Goal: Transaction & Acquisition: Purchase product/service

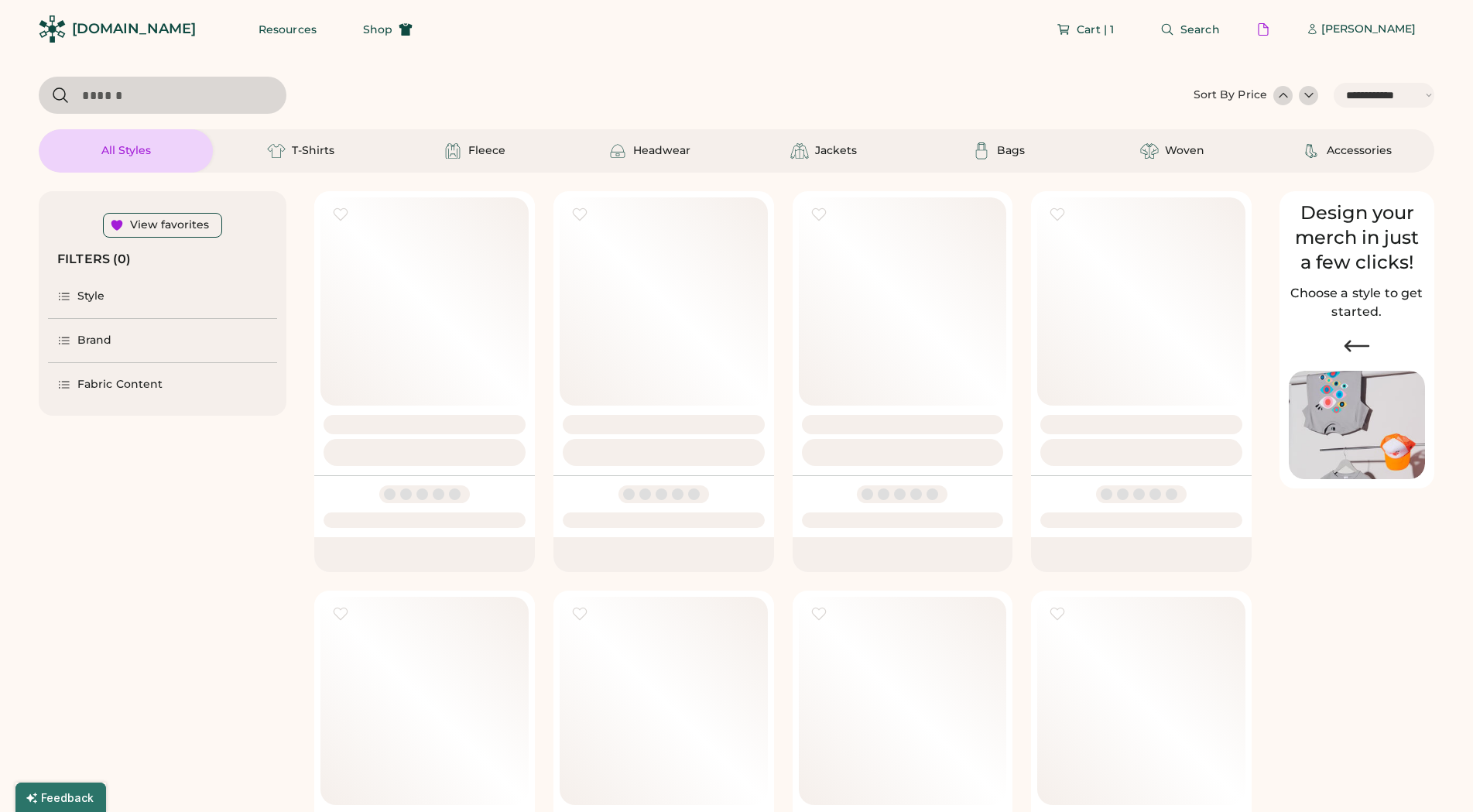
select select "*****"
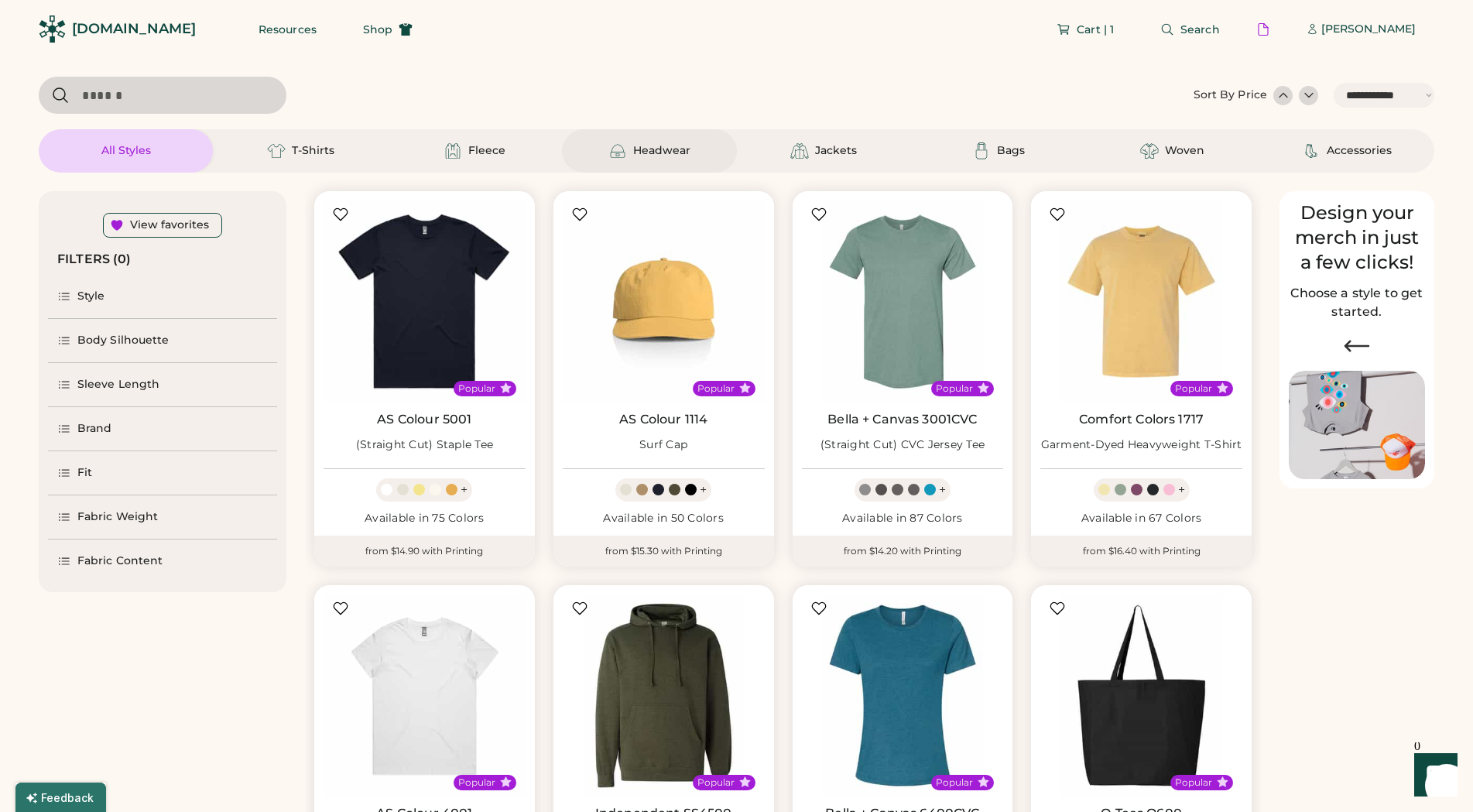
click at [709, 155] on div "Headwear" at bounding box center [649, 150] width 174 height 43
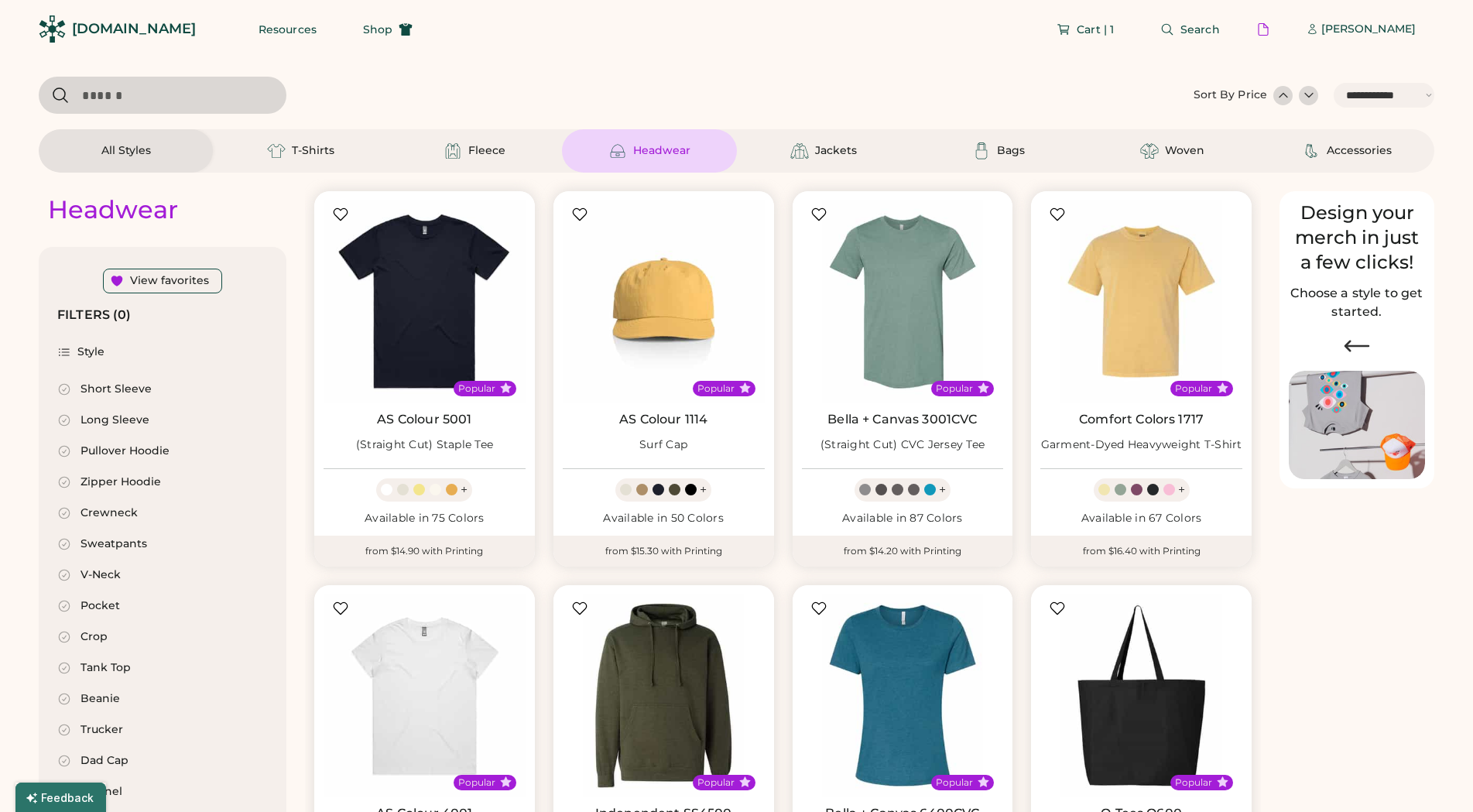
select select "*"
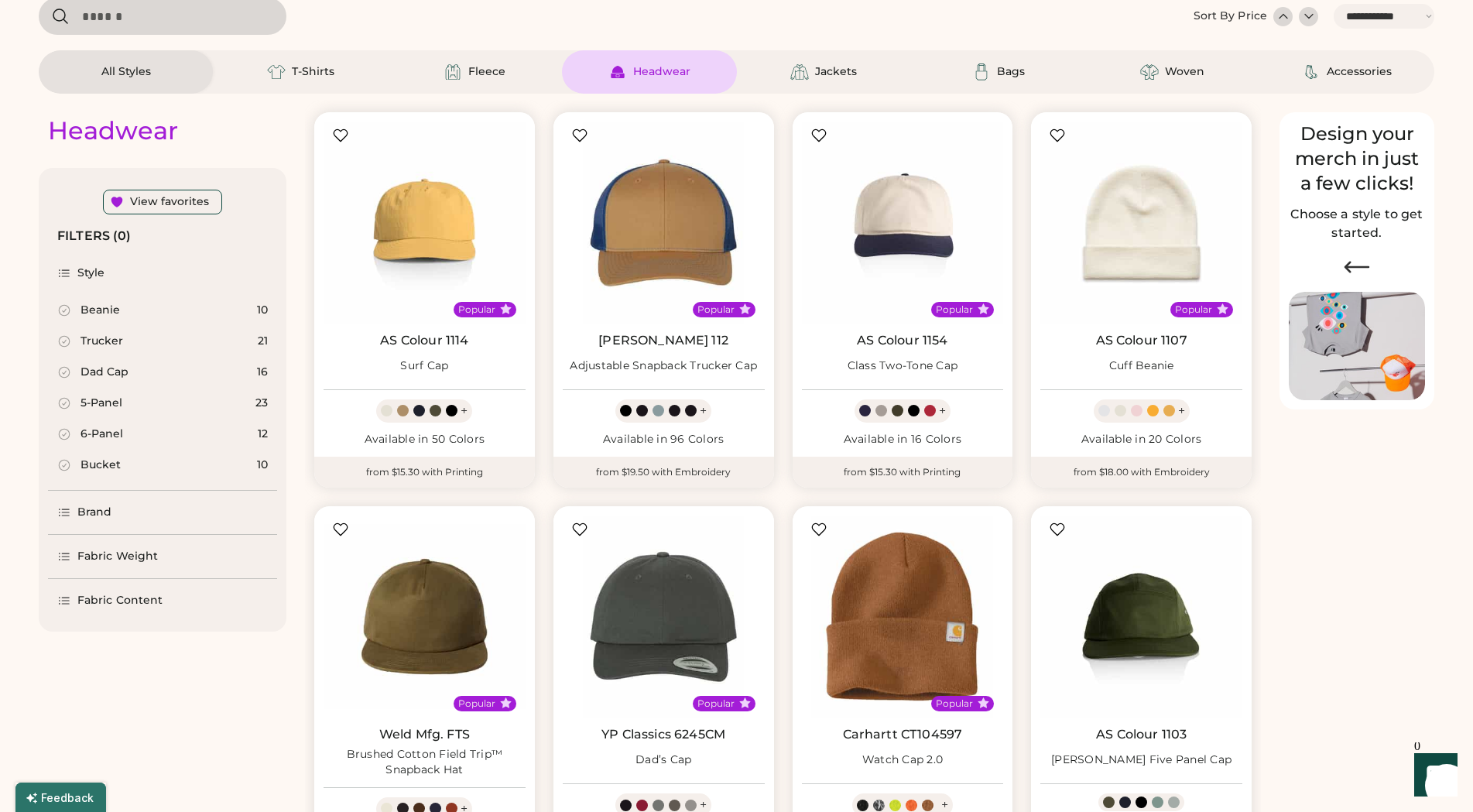
select select "*****"
select select "*"
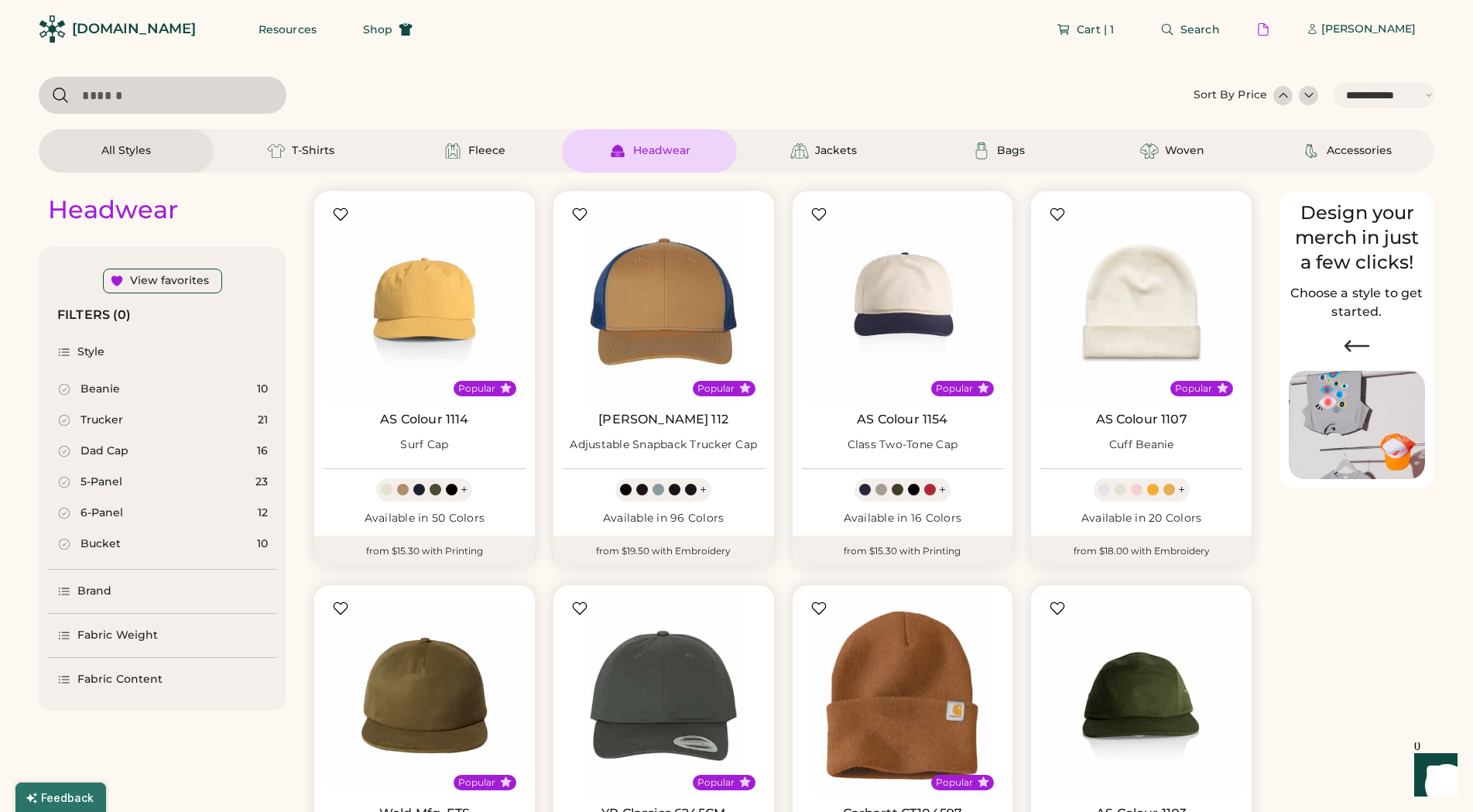
click at [1304, 96] on div at bounding box center [1309, 96] width 16 height 16
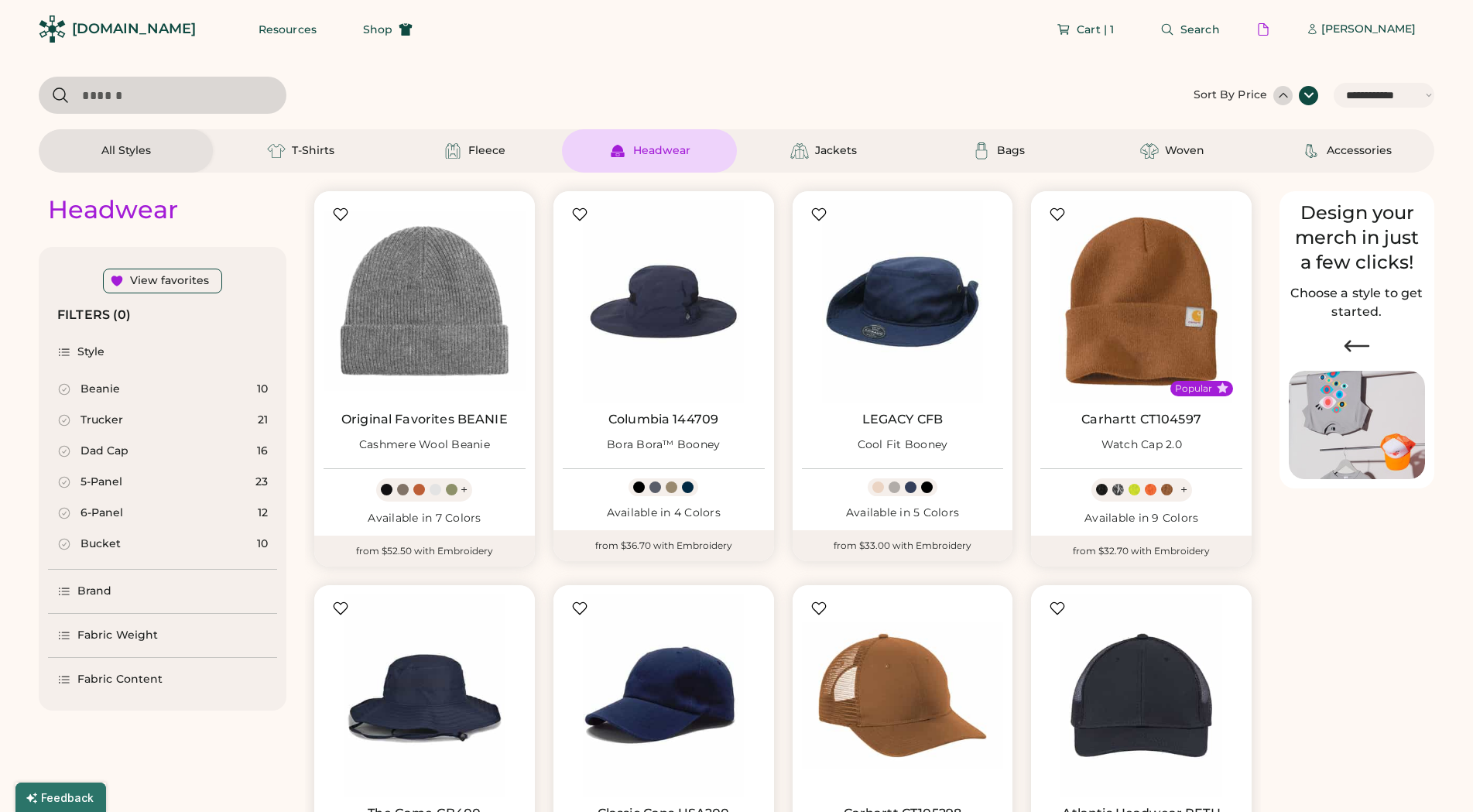
click at [1334, 83] on select "**********" at bounding box center [1384, 95] width 100 height 25
select select "*****"
click option "**********" at bounding box center [0, 0] width 0 height 0
select select "*"
click at [1280, 97] on div at bounding box center [1283, 96] width 16 height 16
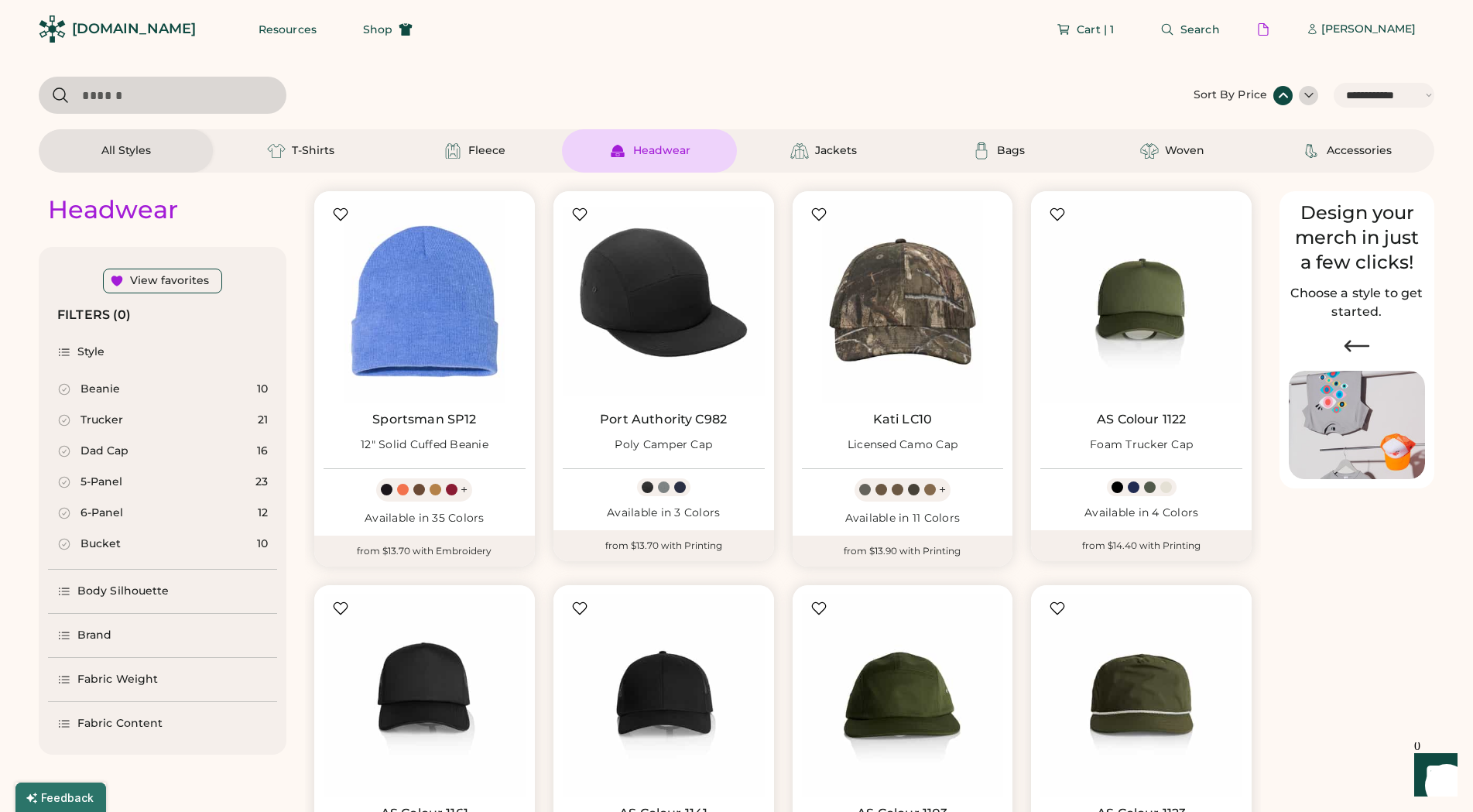
click at [920, 47] on div "Cart | 1 Search Alex Laskowski | Sign up" at bounding box center [932, 28] width 1003 height 58
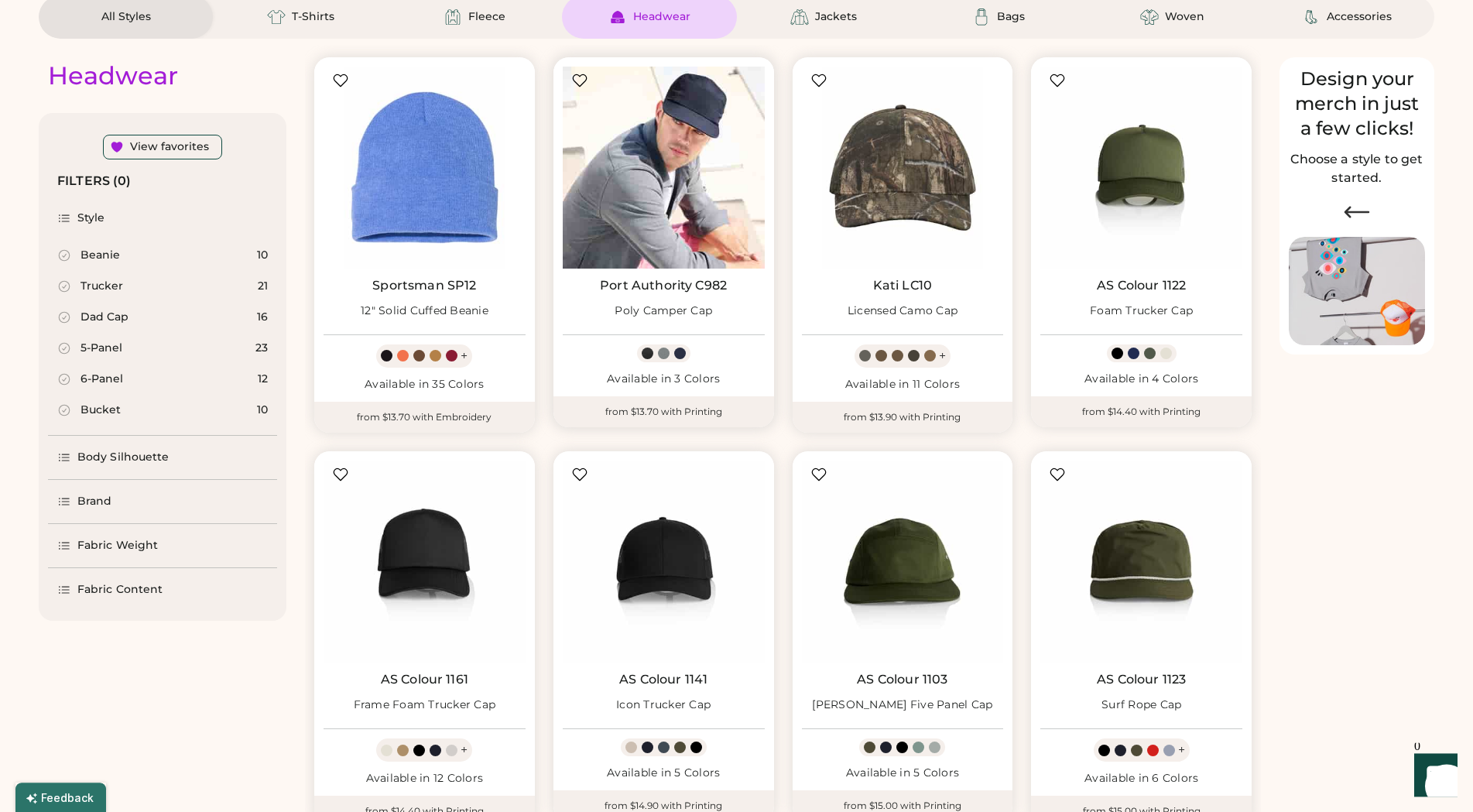
scroll to position [158, 0]
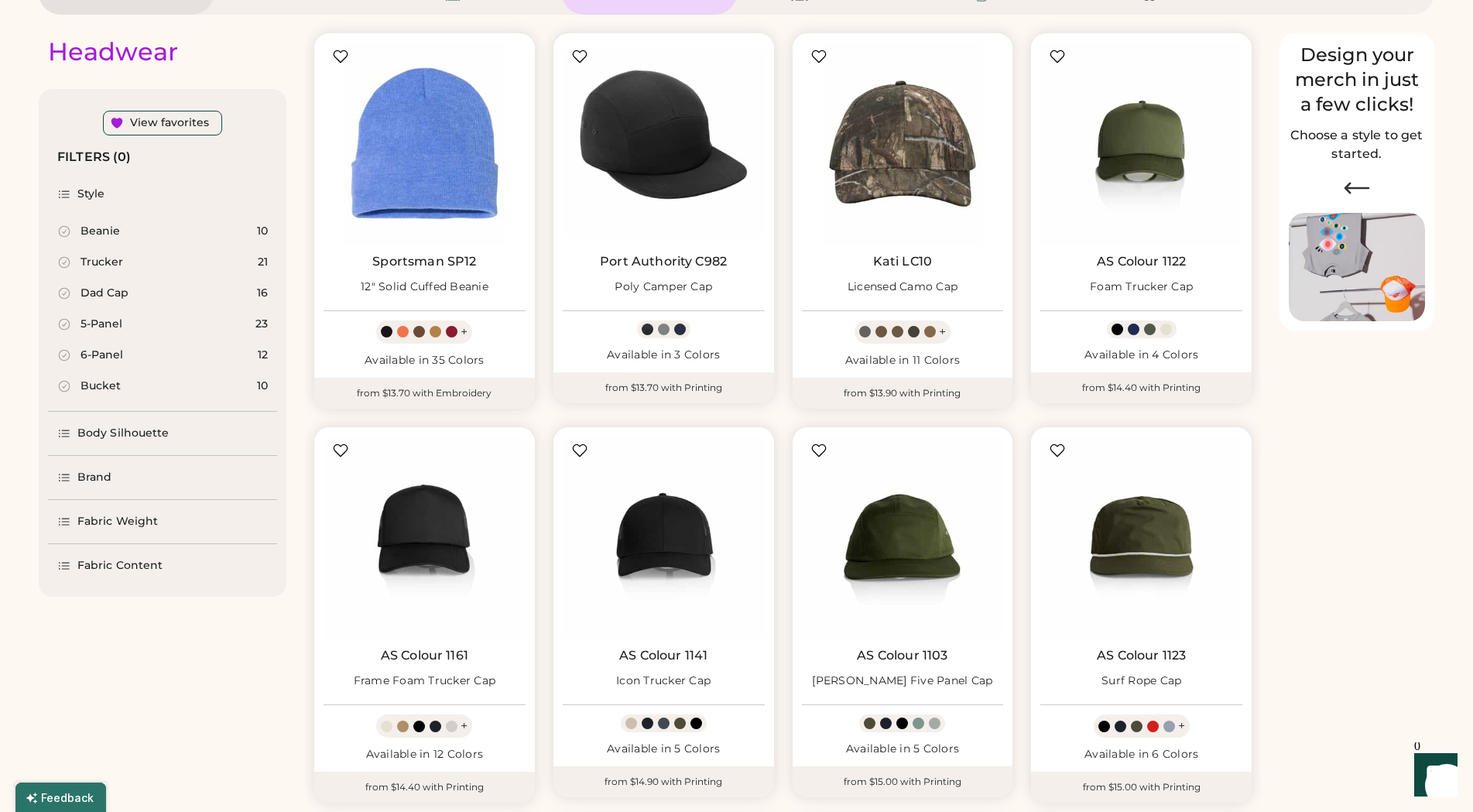
click at [114, 293] on div "Dad Cap" at bounding box center [104, 293] width 48 height 16
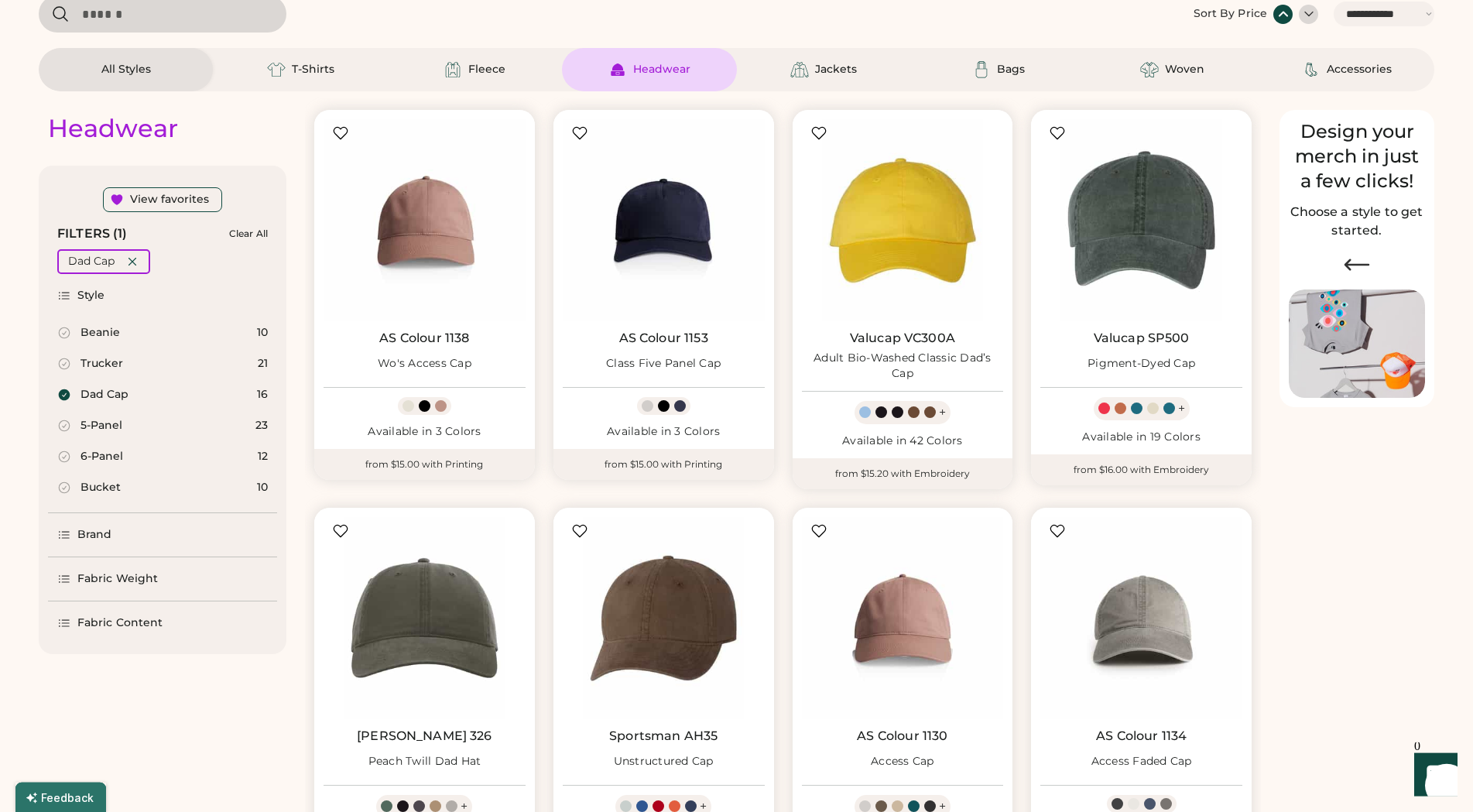
scroll to position [79, 0]
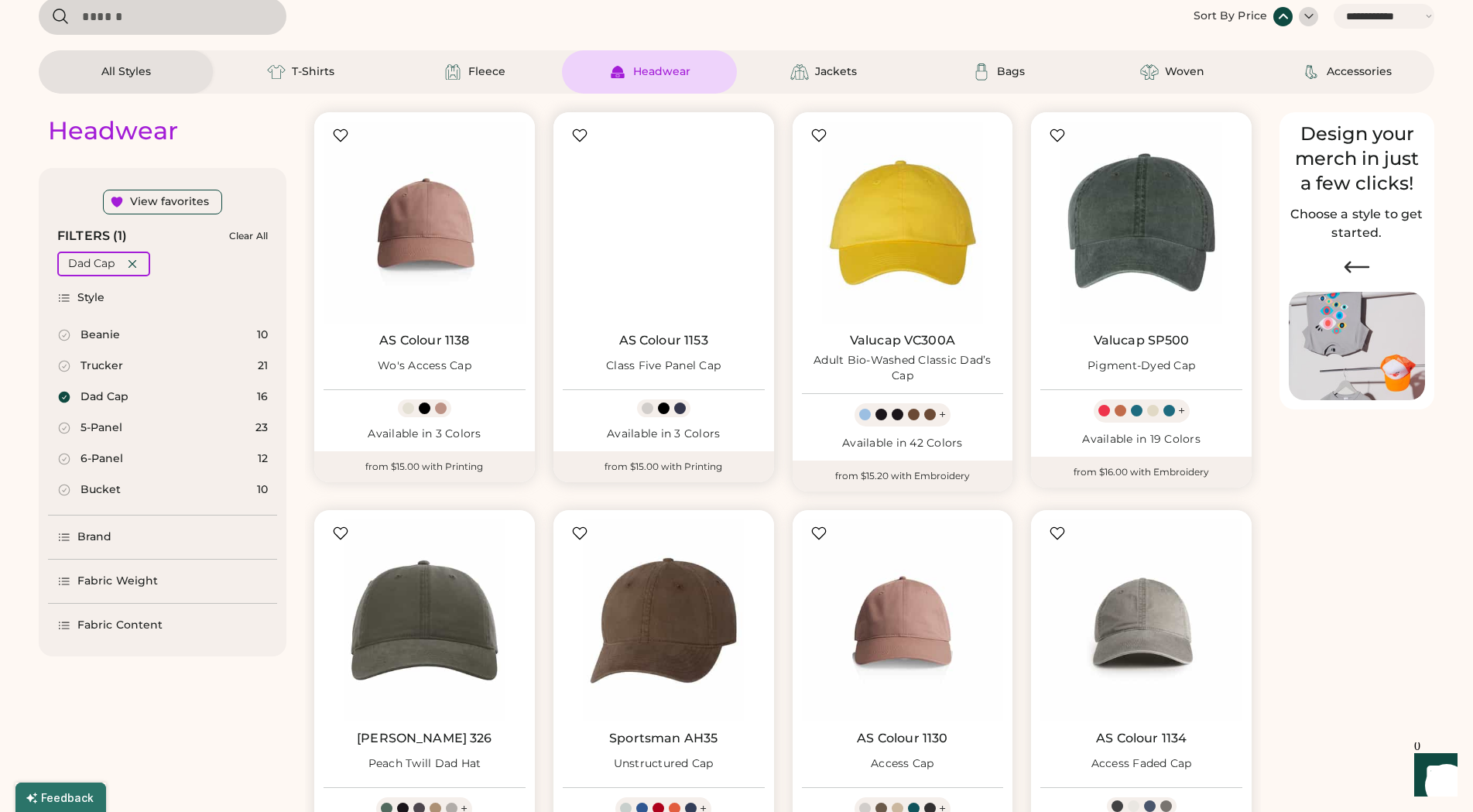
click at [651, 237] on img at bounding box center [663, 222] width 202 height 202
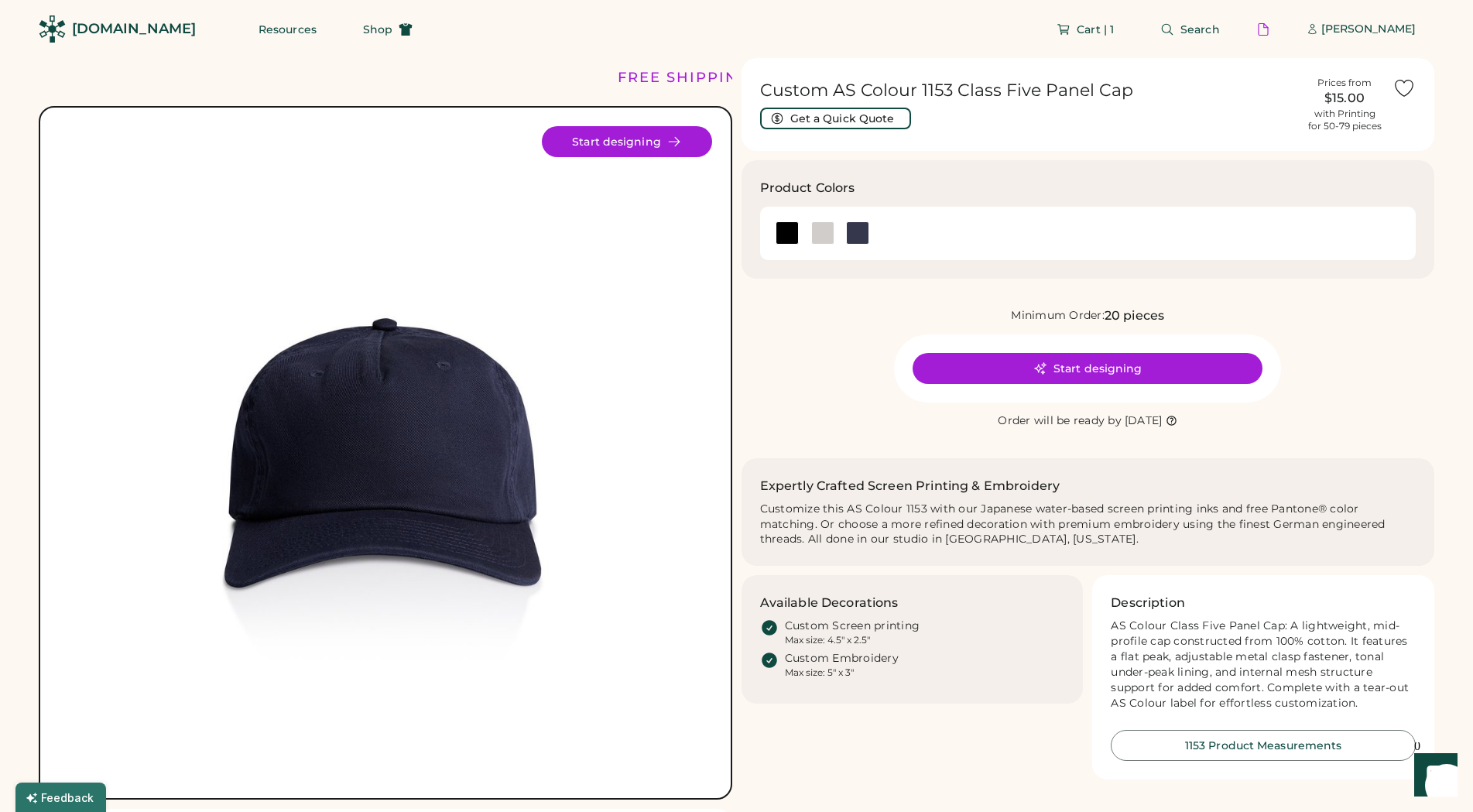
click at [557, 438] on img at bounding box center [385, 453] width 653 height 653
click at [447, 421] on img at bounding box center [385, 453] width 653 height 653
click at [641, 364] on img at bounding box center [385, 453] width 653 height 653
drag, startPoint x: 814, startPoint y: 232, endPoint x: 828, endPoint y: 233, distance: 14.0
click at [817, 232] on div at bounding box center [822, 232] width 23 height 23
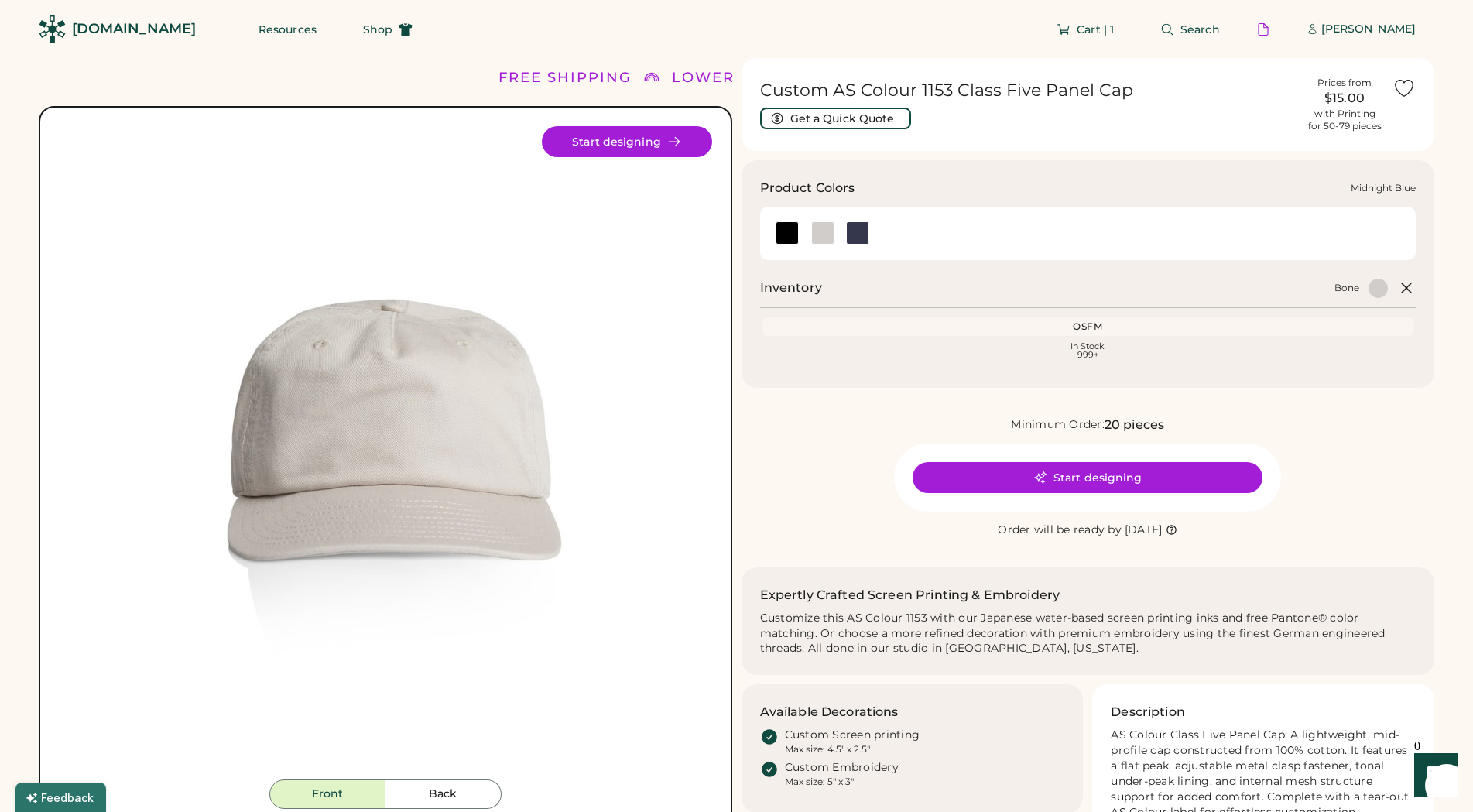
click at [858, 233] on div at bounding box center [857, 232] width 23 height 23
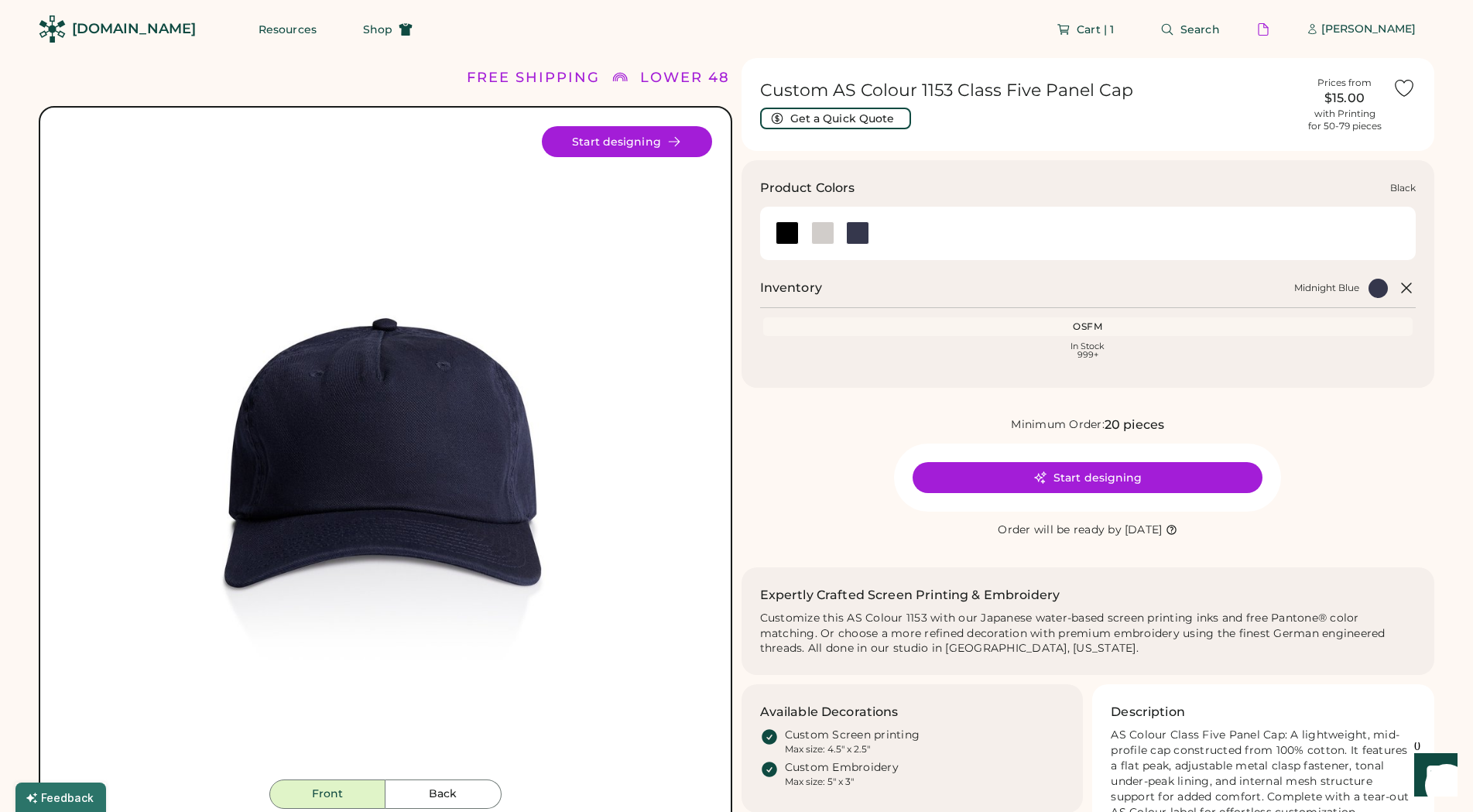
click at [786, 241] on div at bounding box center [787, 232] width 23 height 23
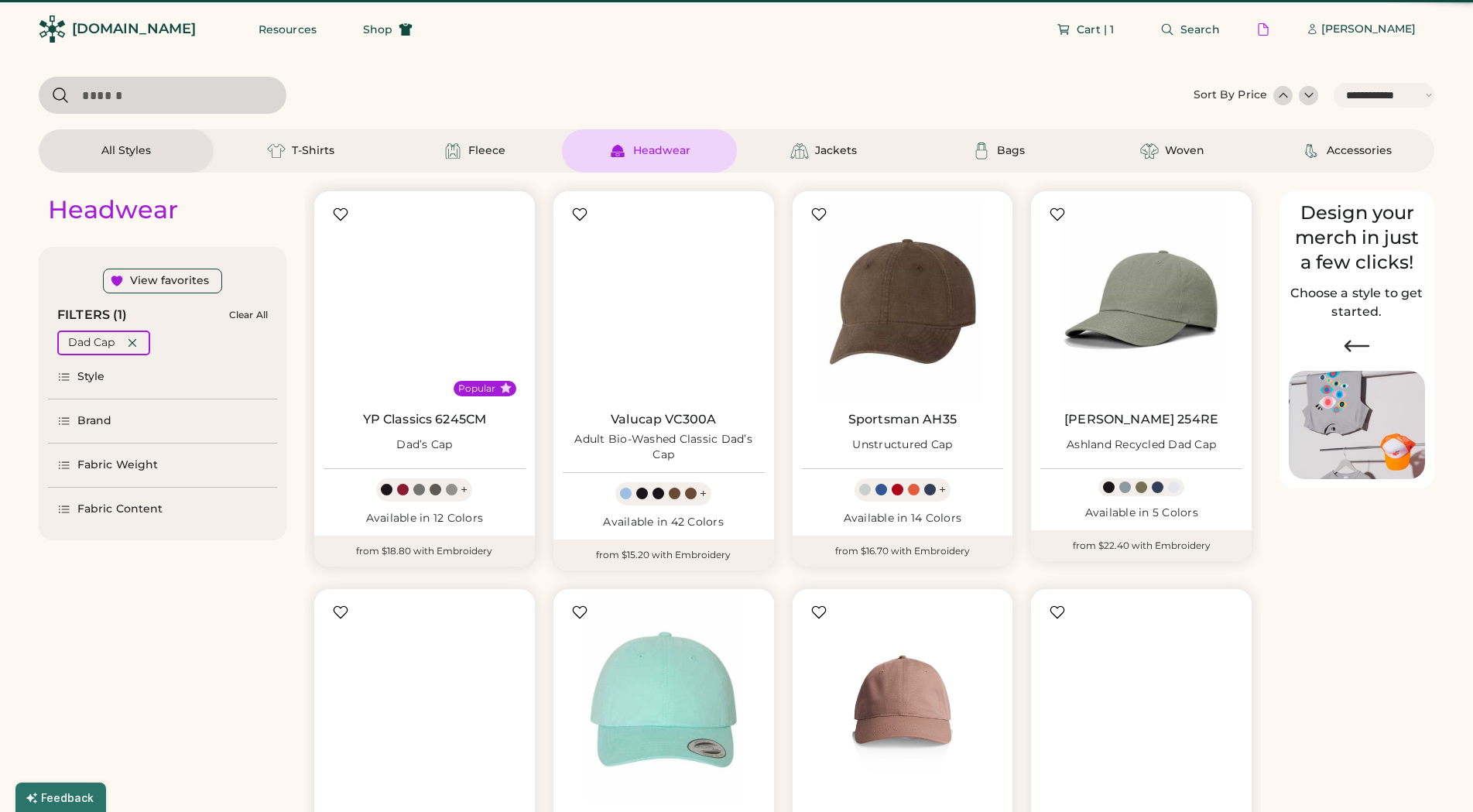
select select "*****"
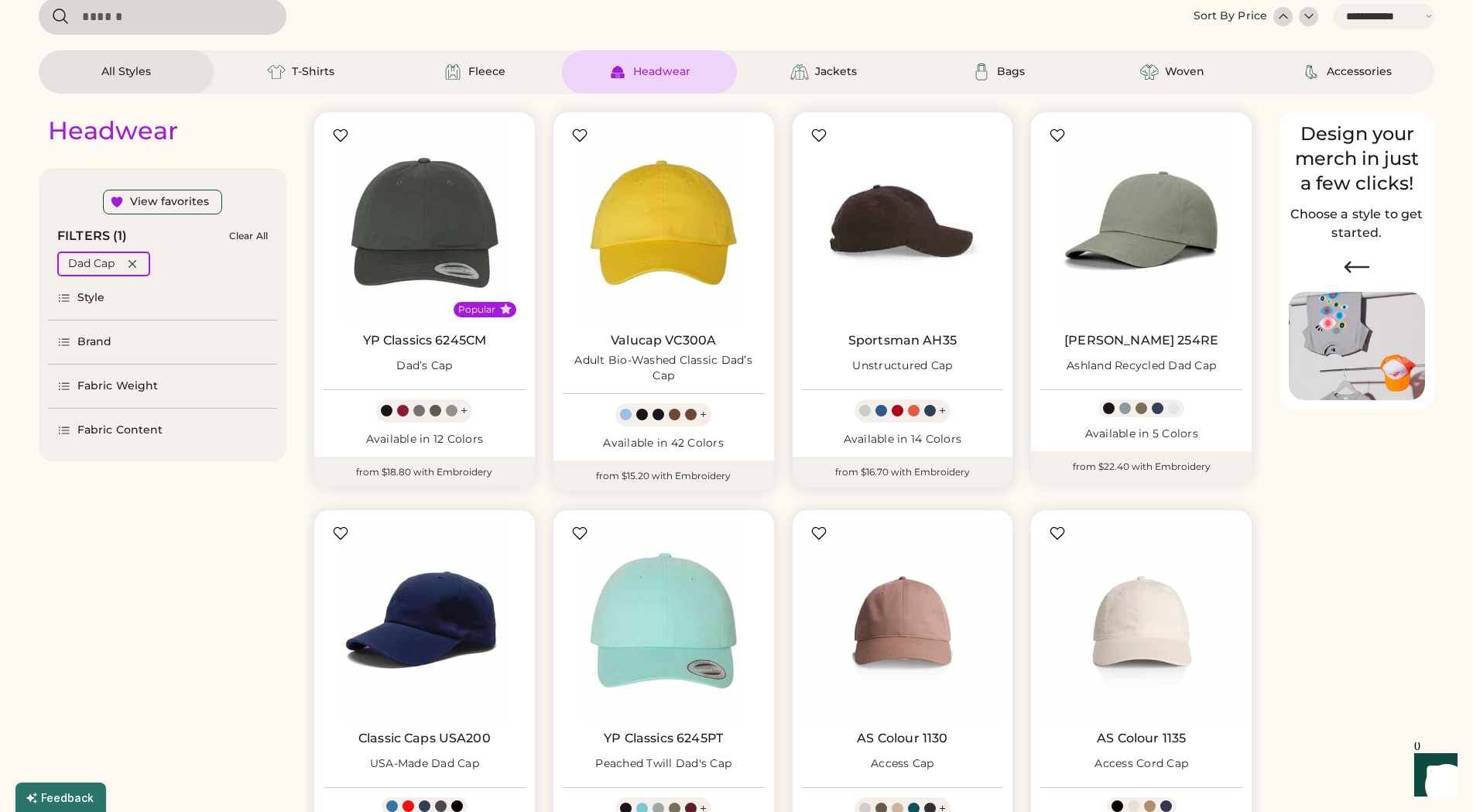
click at [905, 230] on img at bounding box center [902, 222] width 202 height 202
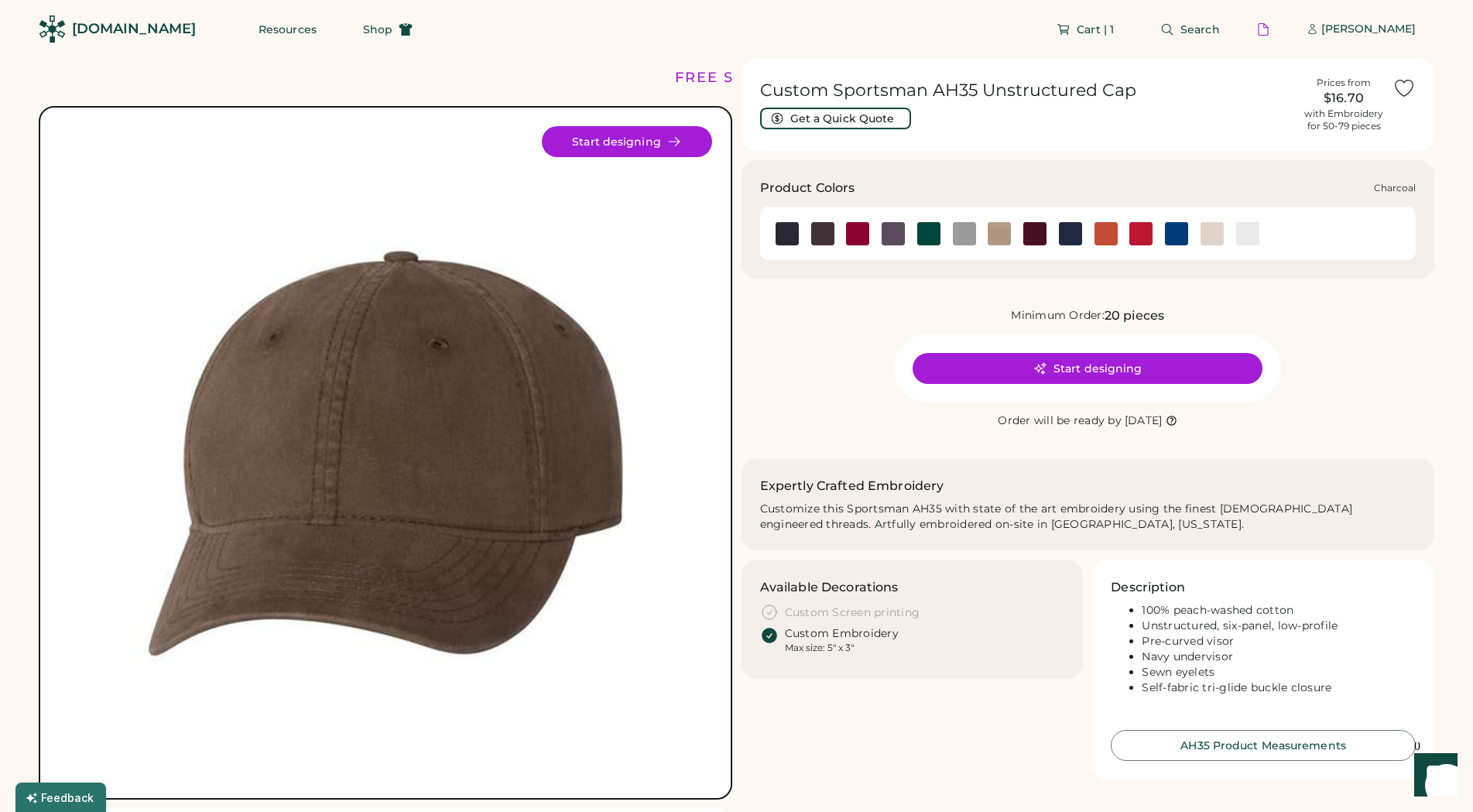
click at [892, 232] on img at bounding box center [893, 233] width 23 height 23
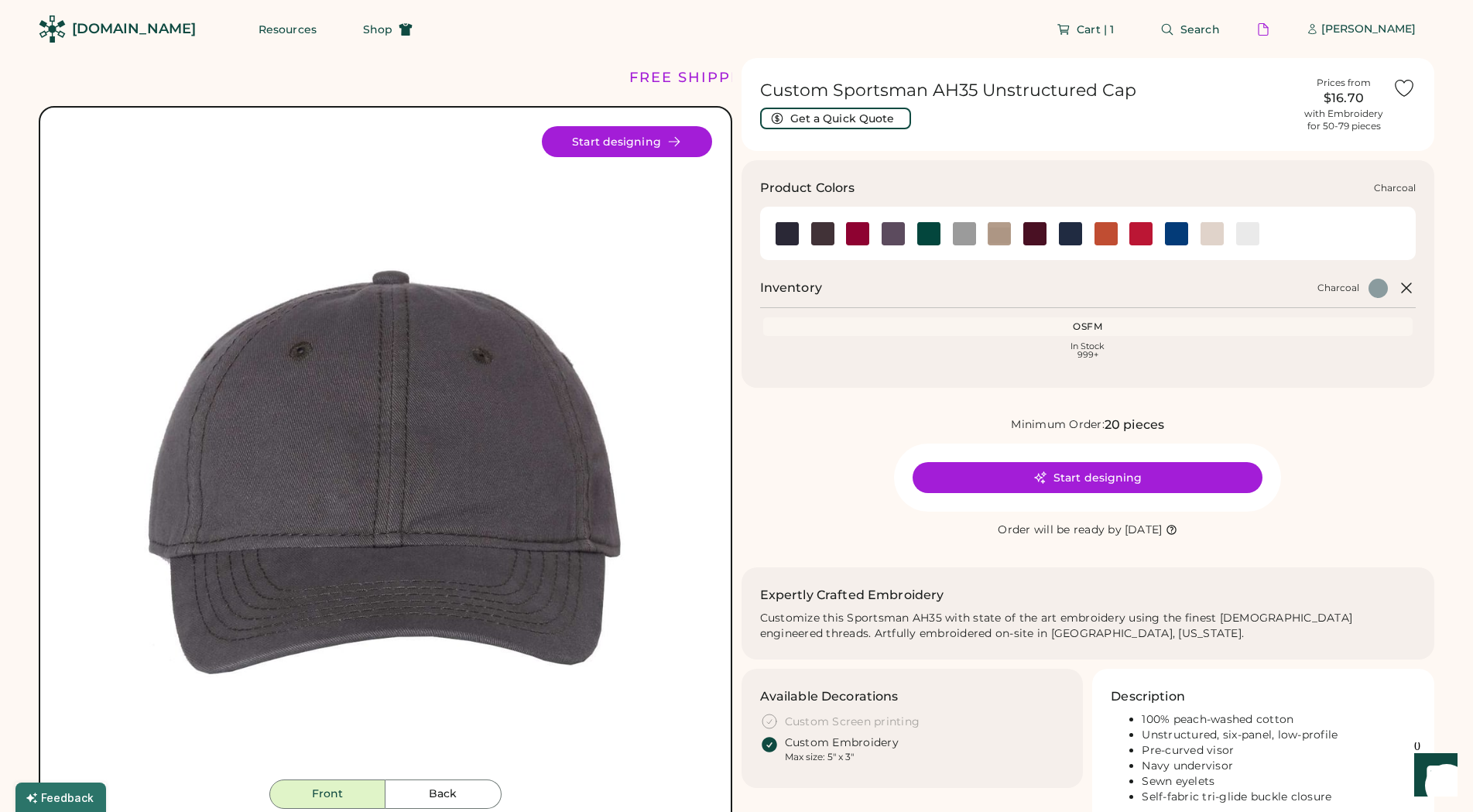
click at [904, 232] on img at bounding box center [893, 233] width 23 height 23
click at [789, 237] on img at bounding box center [787, 233] width 23 height 23
click at [822, 235] on img at bounding box center [822, 233] width 23 height 23
click at [896, 234] on img at bounding box center [893, 233] width 23 height 23
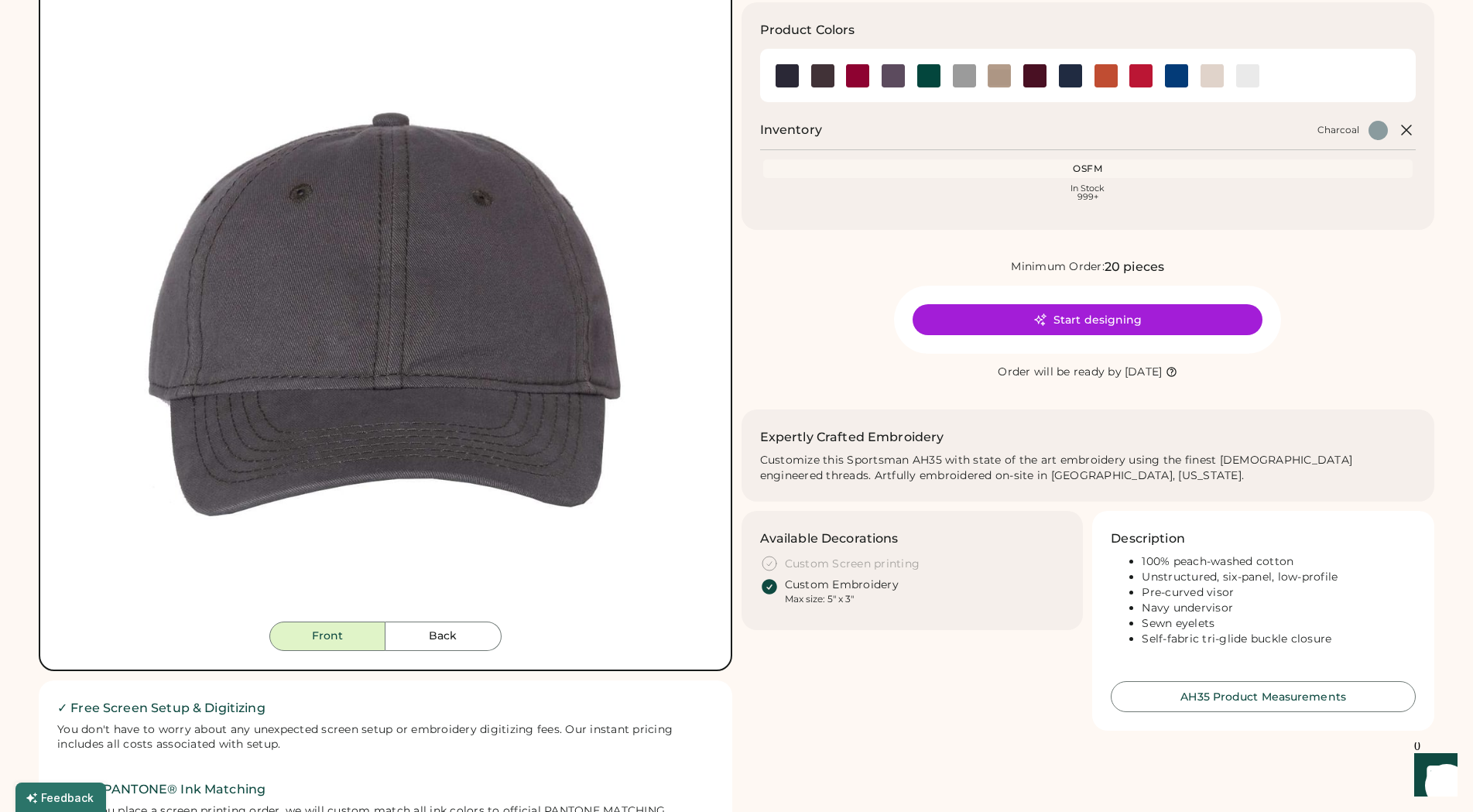
click at [849, 328] on div "Minimum Order: 20 pieces Start designing Order will be ready by [DATE]" at bounding box center [1088, 319] width 693 height 124
click at [1000, 376] on div "Order will be ready by" at bounding box center [1059, 372] width 124 height 16
click at [1001, 376] on div "Order will be ready by" at bounding box center [1059, 372] width 124 height 16
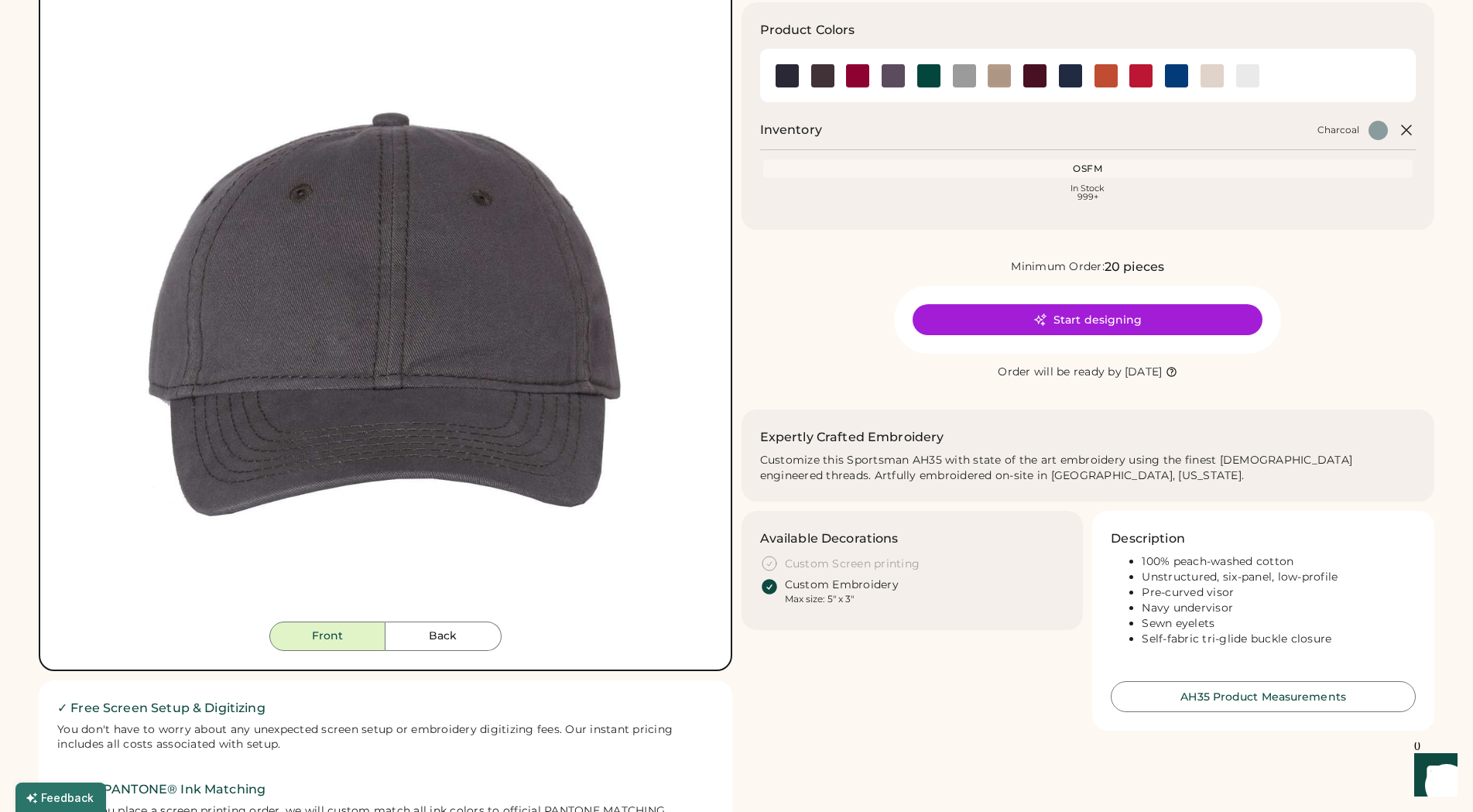
click at [1010, 421] on div "Expertly Crafted Embroidery Customize this Sportsman AH35 with state of the art…" at bounding box center [1088, 455] width 693 height 93
